Goal: Task Accomplishment & Management: Manage account settings

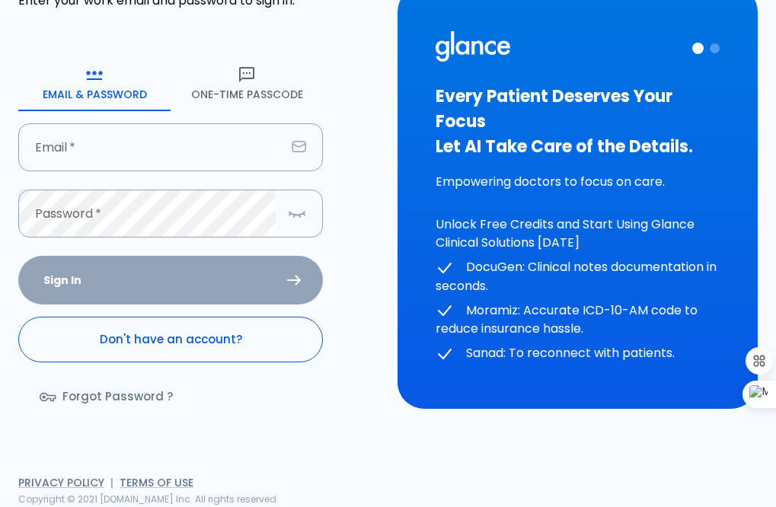
scroll to position [37, 0]
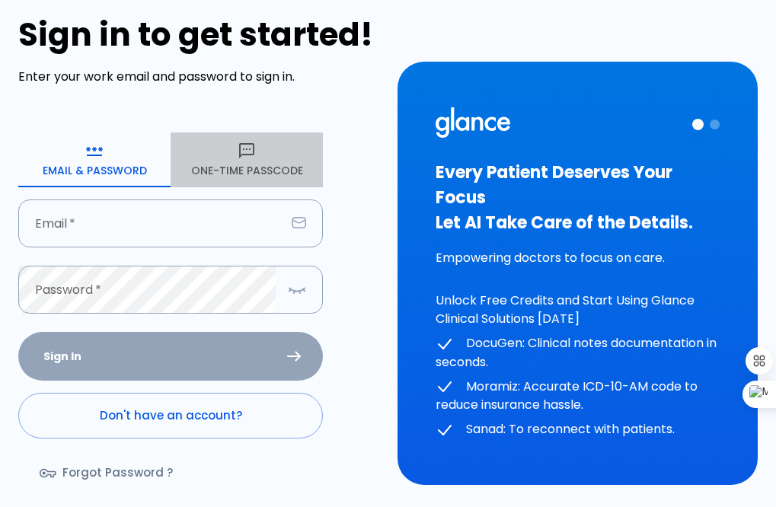
click at [231, 156] on button "One-Time Passcode" at bounding box center [247, 160] width 152 height 55
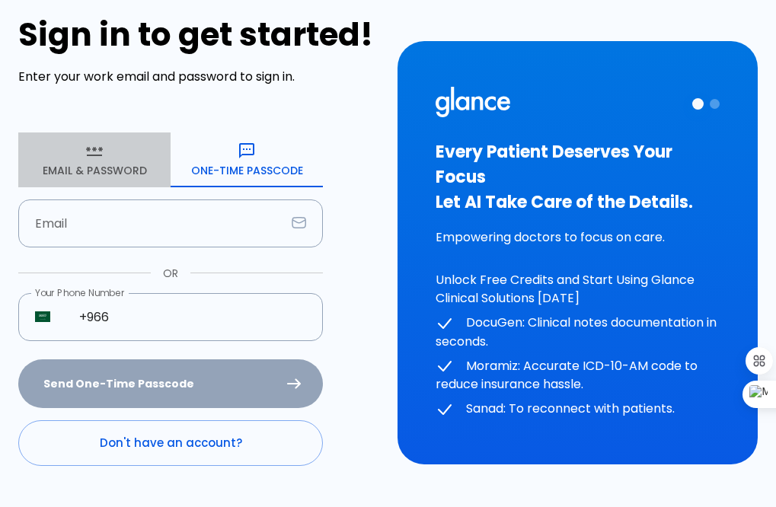
click at [81, 168] on button "Email & Password" at bounding box center [94, 160] width 152 height 55
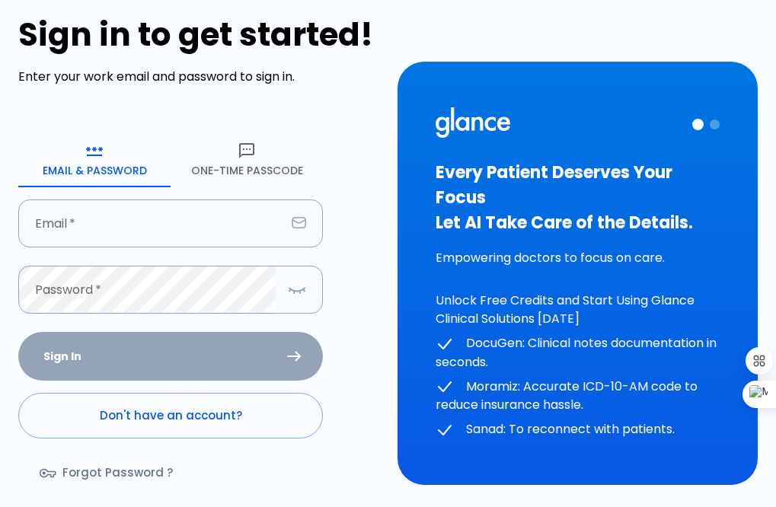
drag, startPoint x: 139, startPoint y: 225, endPoint x: 161, endPoint y: 248, distance: 31.8
click at [139, 225] on input "text" at bounding box center [151, 224] width 267 height 48
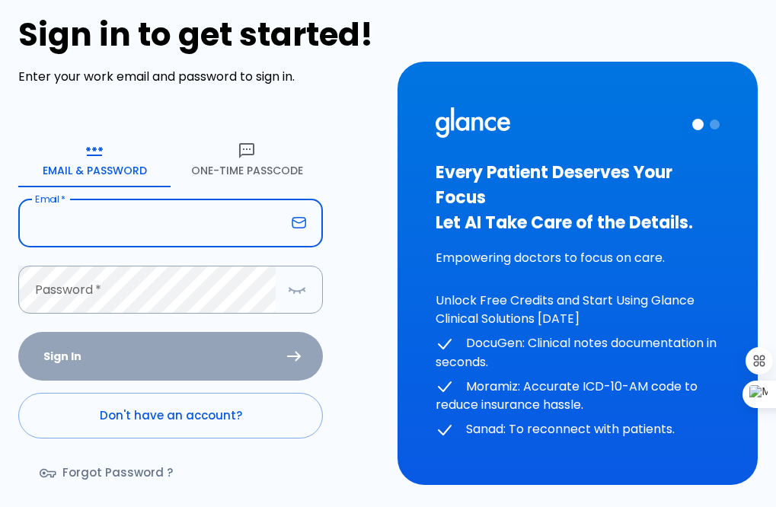
type input "[EMAIL_ADDRESS][DOMAIN_NAME]"
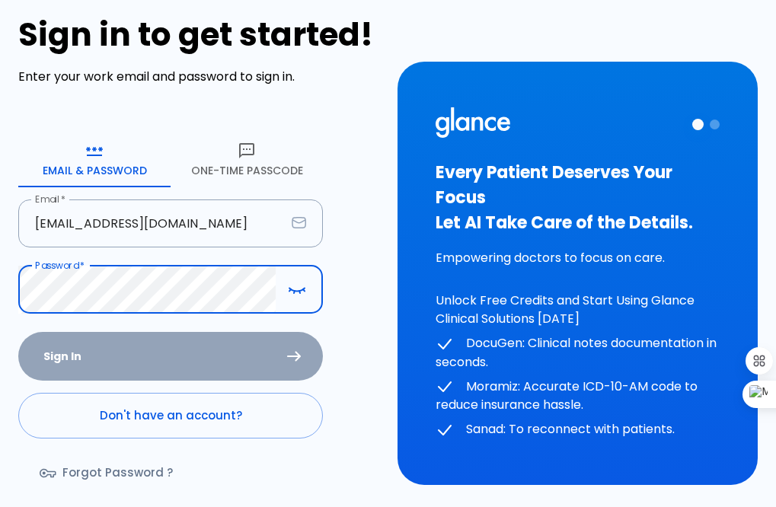
click at [299, 292] on icon "button" at bounding box center [297, 289] width 18 height 19
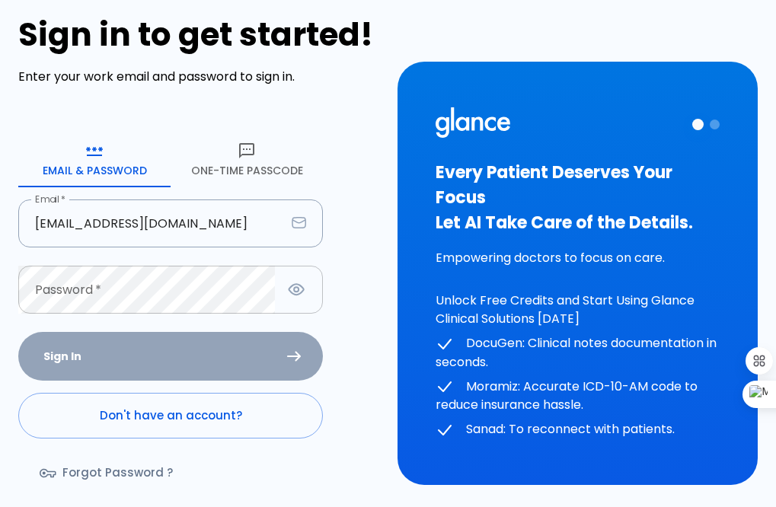
click at [305, 292] on icon "button" at bounding box center [296, 289] width 19 height 19
click at [299, 295] on icon "button" at bounding box center [297, 289] width 18 height 19
click at [297, 356] on div "Sign In Don't have an account? Forgot Password ?" at bounding box center [170, 420] width 305 height 176
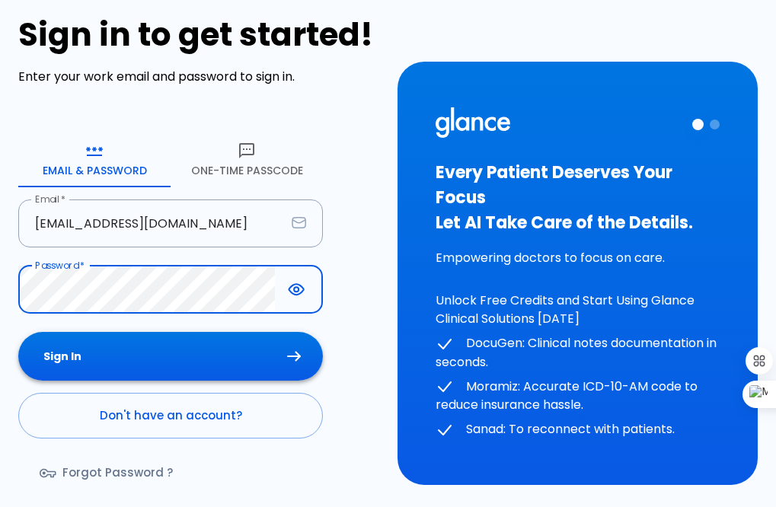
click at [147, 348] on button "Sign In" at bounding box center [170, 357] width 305 height 50
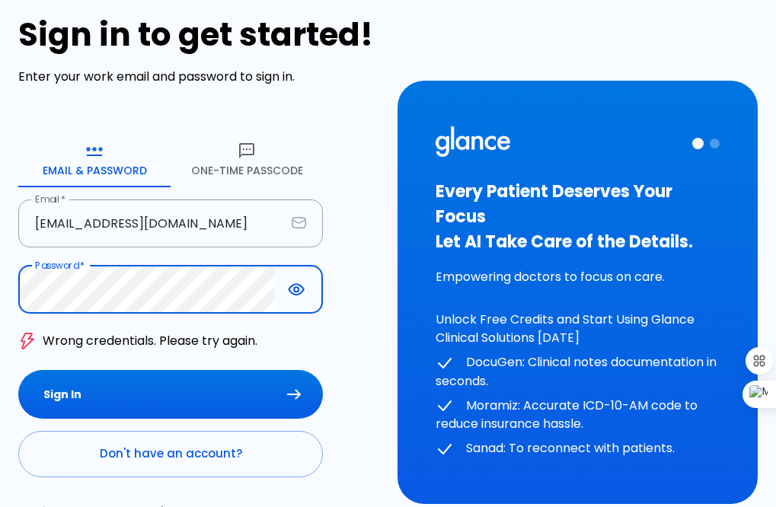
click at [10, 285] on div "HELP? Sign in to get started! Enter your work email and password to sign in. Em…" at bounding box center [189, 283] width 379 height 677
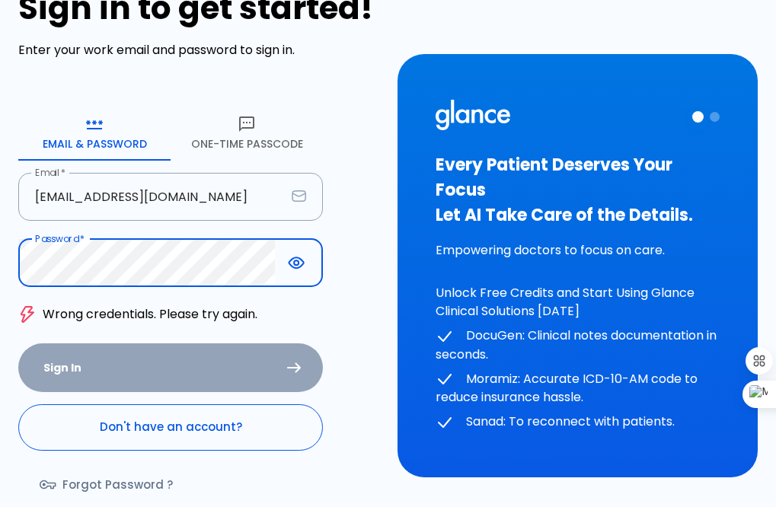
scroll to position [0, 0]
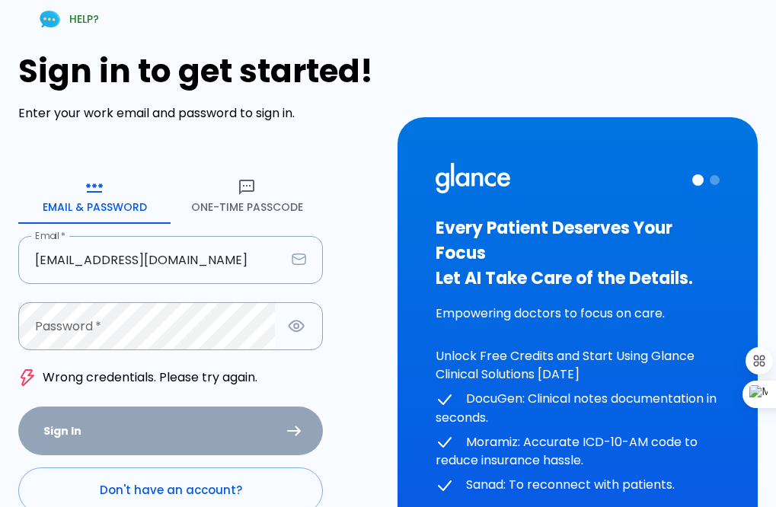
click at [704, 178] on div at bounding box center [695, 180] width 47 height 34
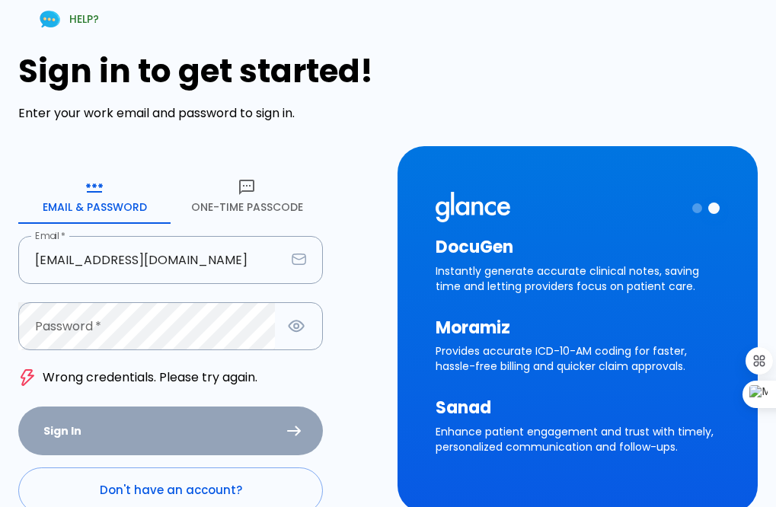
click at [714, 206] on div at bounding box center [713, 208] width 11 height 11
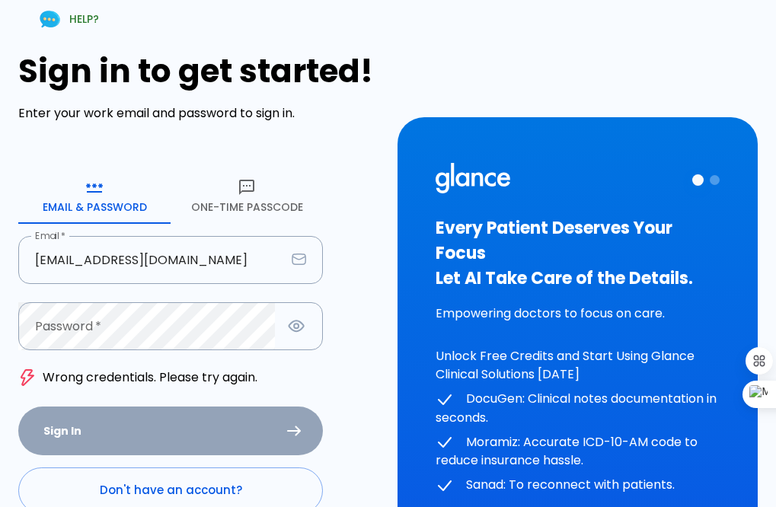
click at [695, 183] on div at bounding box center [697, 179] width 11 height 11
